Goal: Use online tool/utility: Utilize a website feature to perform a specific function

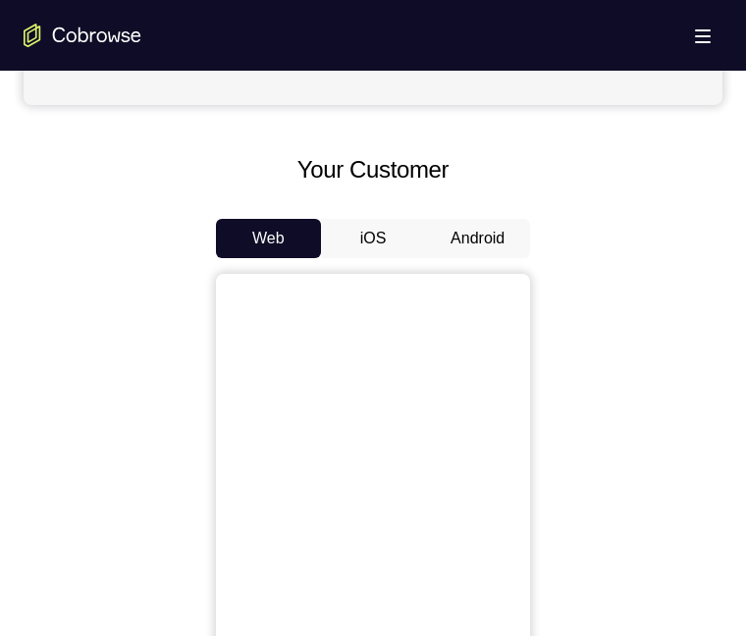
scroll to position [785, 0]
click at [461, 257] on button "Android" at bounding box center [477, 237] width 105 height 39
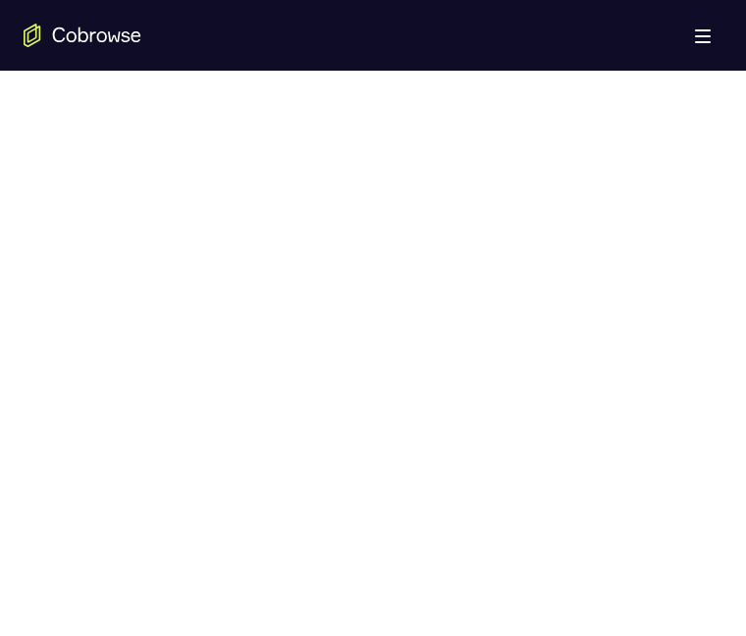
scroll to position [1080, 0]
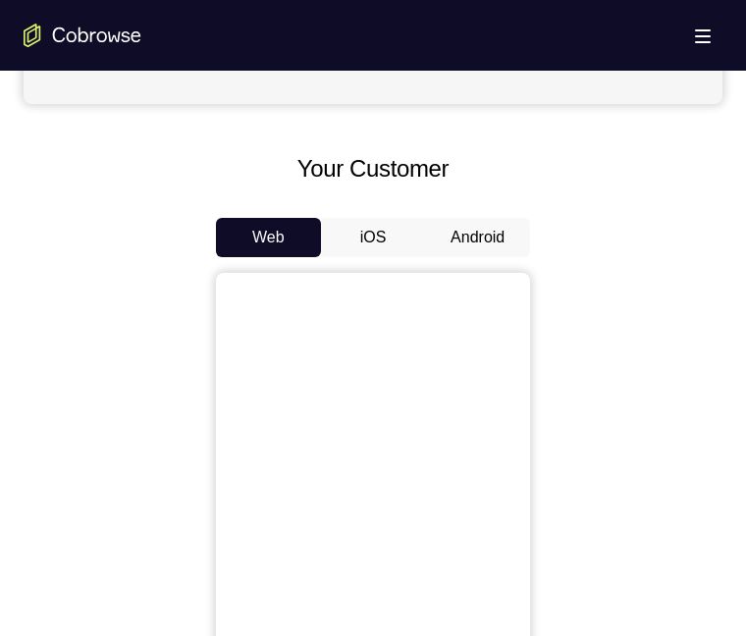
scroll to position [981, 0]
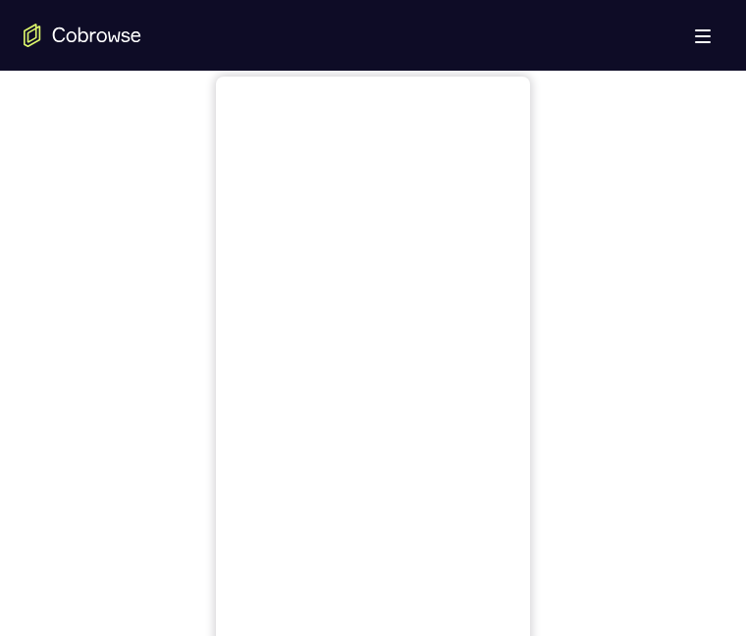
click at [463, 61] on button "Android" at bounding box center [477, 41] width 105 height 39
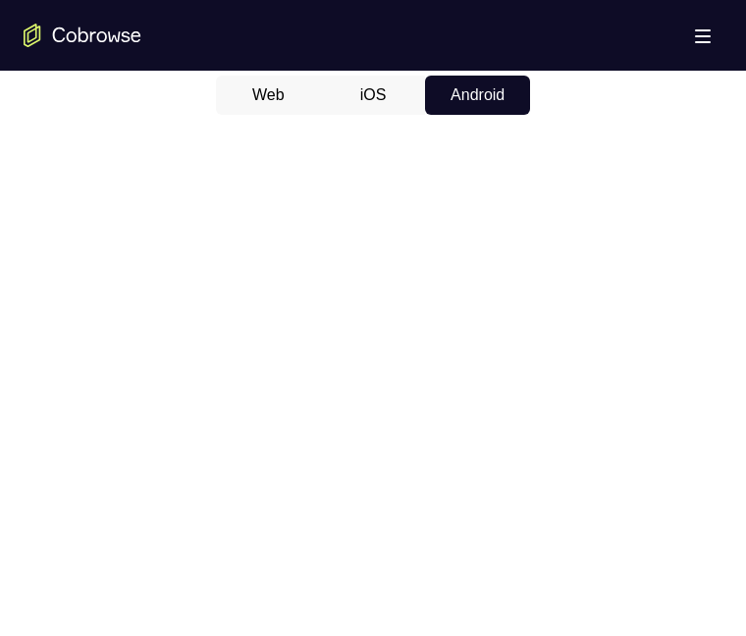
scroll to position [883, 0]
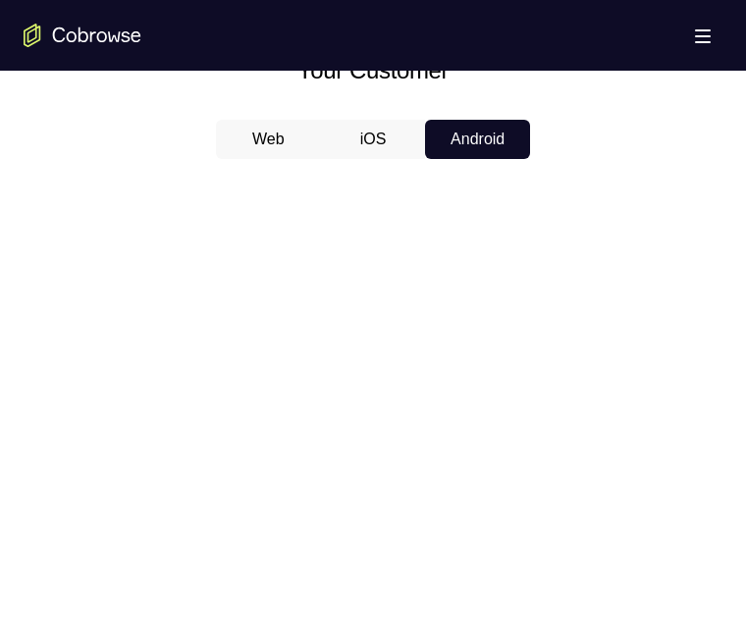
click at [398, 159] on button "iOS" at bounding box center [373, 139] width 105 height 39
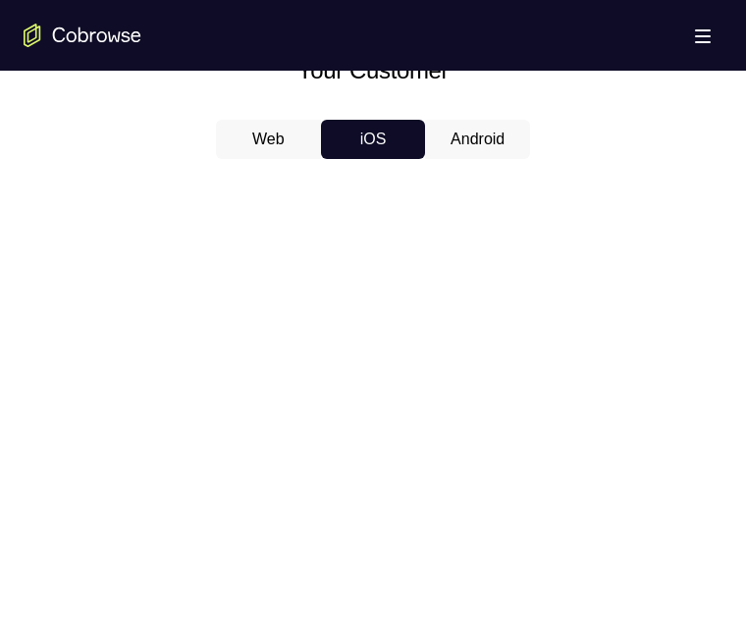
click at [447, 159] on button "Android" at bounding box center [477, 139] width 105 height 39
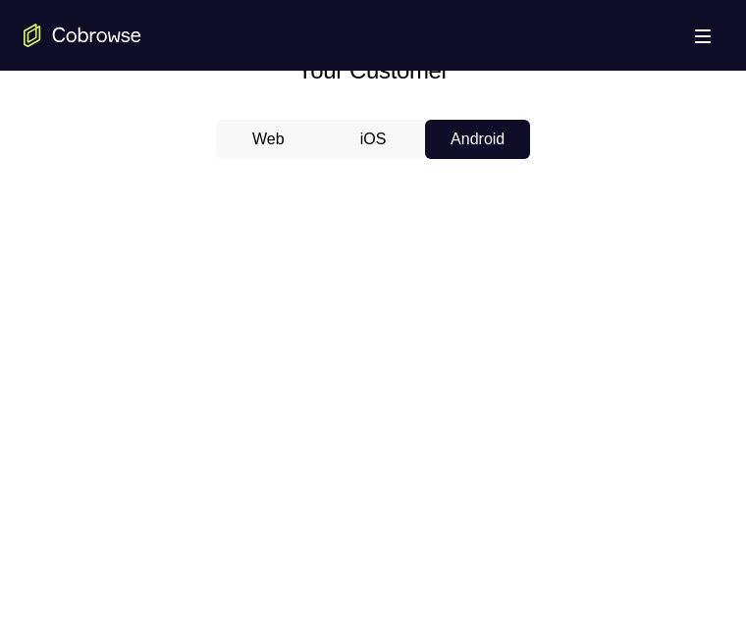
click at [391, 159] on button "iOS" at bounding box center [373, 139] width 105 height 39
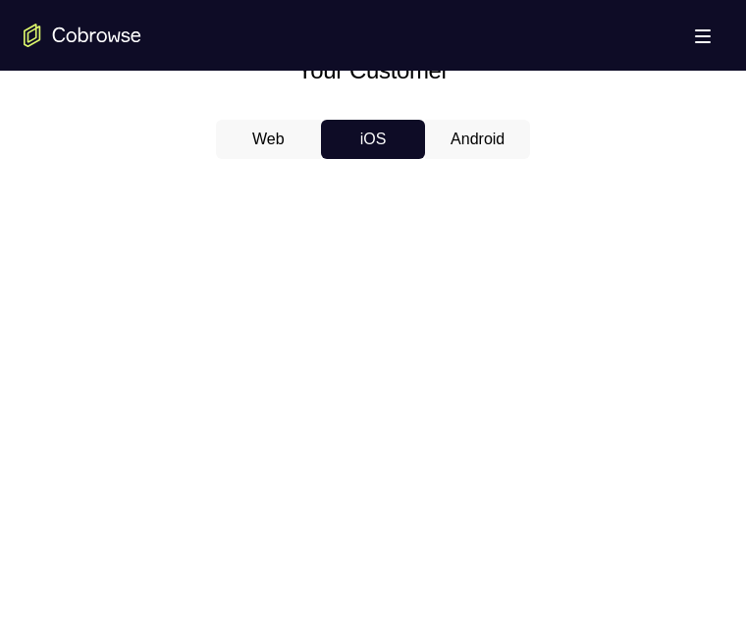
click at [472, 159] on button "Android" at bounding box center [477, 139] width 105 height 39
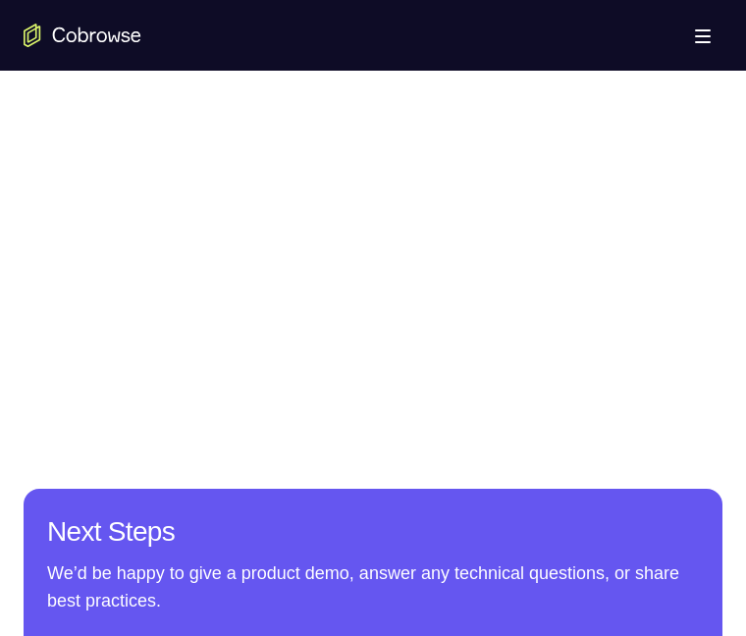
scroll to position [1301, 0]
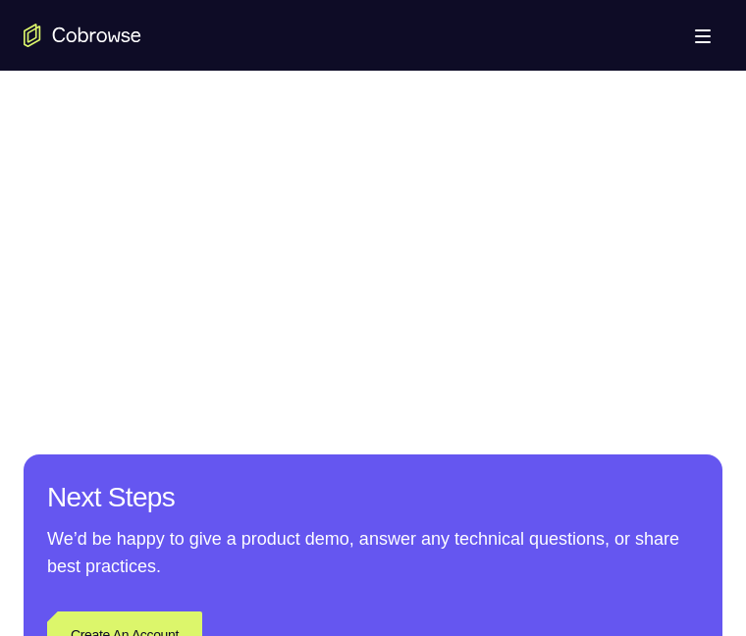
click at [584, 283] on div at bounding box center [373, 59] width 699 height 604
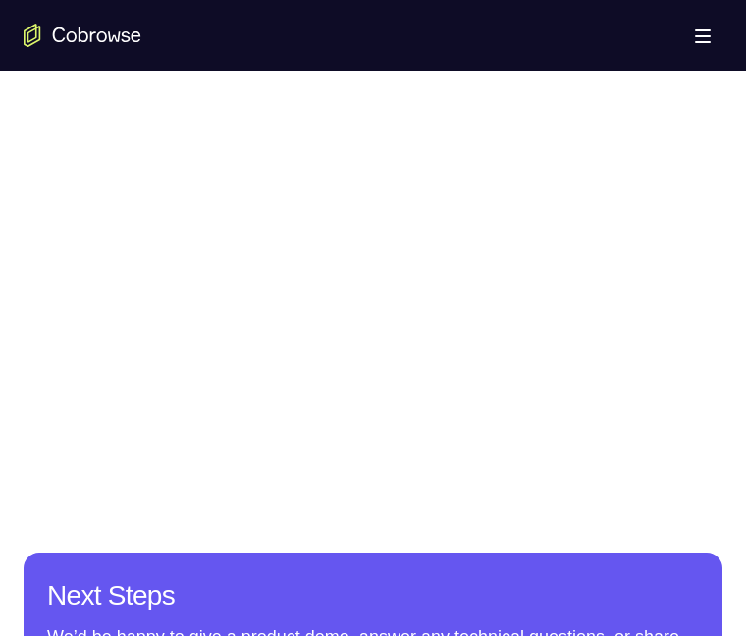
scroll to position [1105, 0]
